Goal: Transaction & Acquisition: Purchase product/service

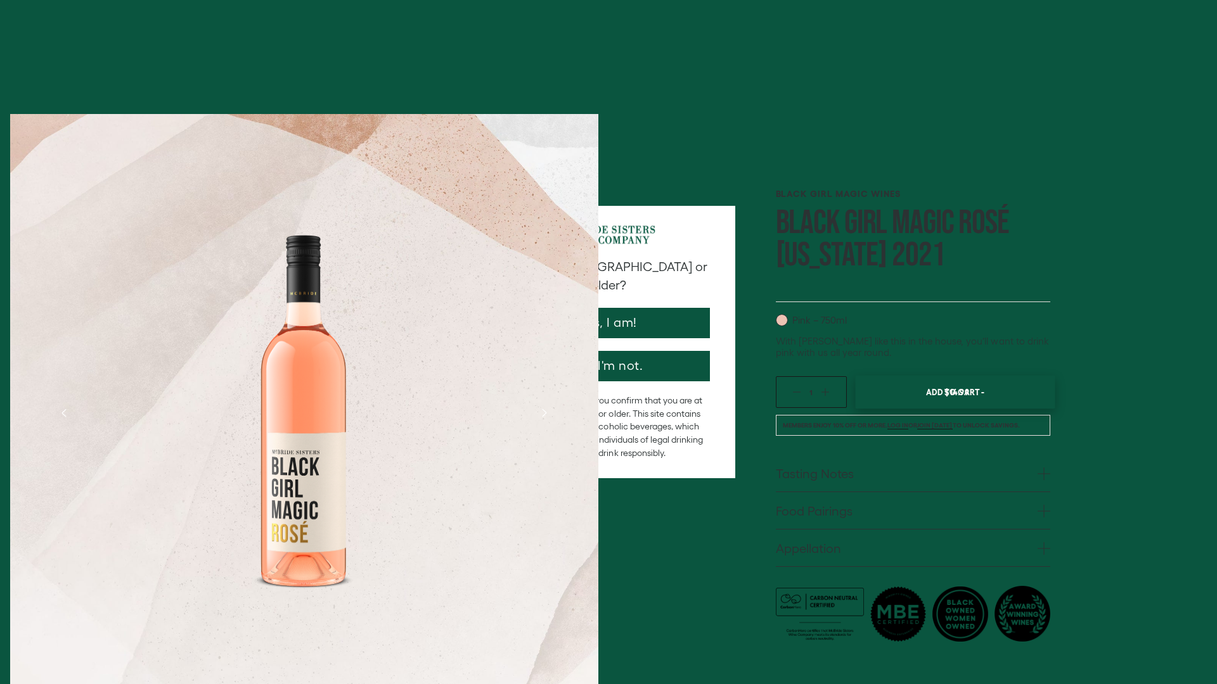
click at [954, 383] on span "Add To Cart -" at bounding box center [955, 392] width 58 height 19
